Goal: Navigation & Orientation: Find specific page/section

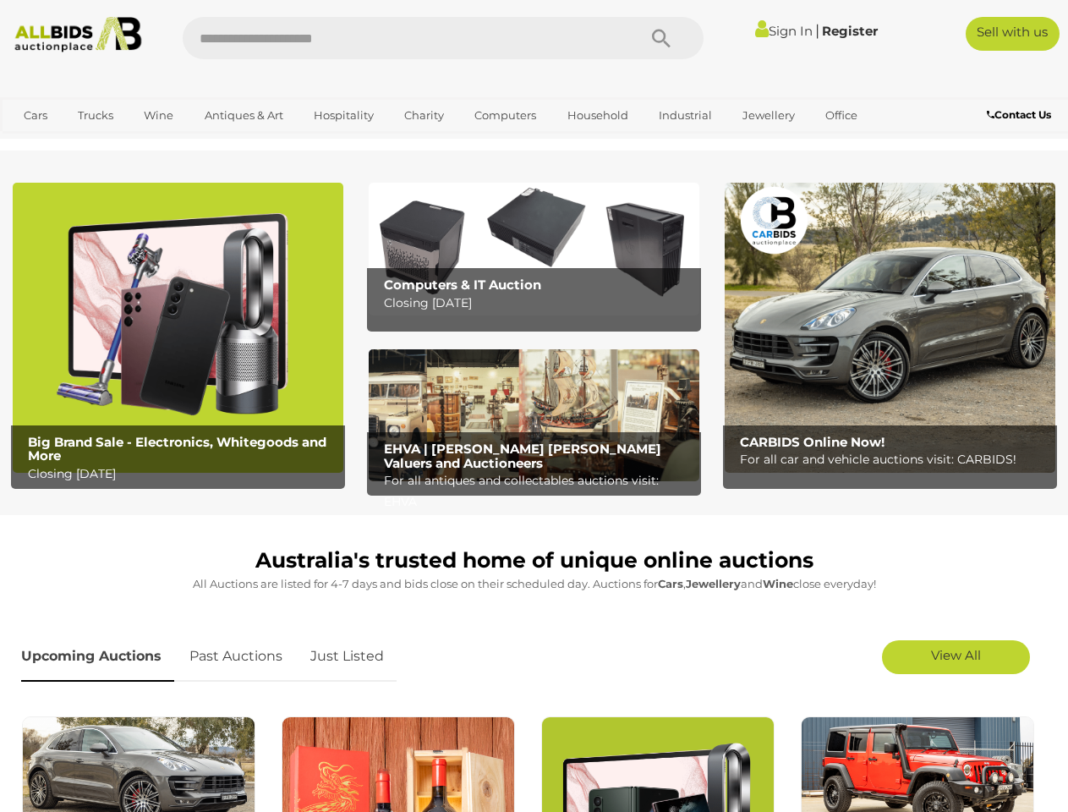
click at [661, 38] on icon "Search" at bounding box center [661, 38] width 19 height 25
click at [36, 115] on link "Cars" at bounding box center [36, 115] width 46 height 28
click at [96, 115] on link "Trucks" at bounding box center [96, 115] width 58 height 28
click at [158, 115] on link "Wine" at bounding box center [159, 115] width 52 height 28
click at [243, 115] on link "Antiques & Art" at bounding box center [244, 115] width 101 height 28
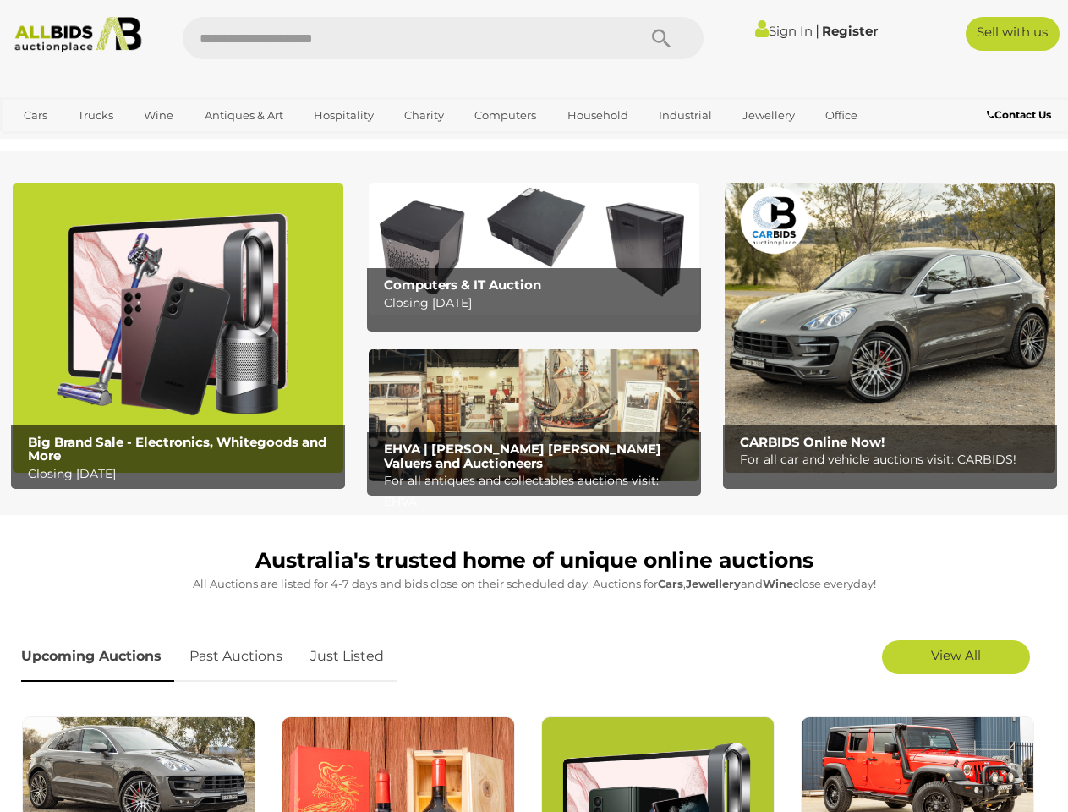
click at [343, 115] on link "Hospitality" at bounding box center [344, 115] width 82 height 28
click at [423, 115] on link "Charity" at bounding box center [424, 115] width 62 height 28
click at [503, 115] on link "Computers" at bounding box center [505, 115] width 84 height 28
click at [595, 115] on link "Household" at bounding box center [597, 115] width 83 height 28
click at [682, 115] on link "Industrial" at bounding box center [685, 115] width 75 height 28
